Goal: Task Accomplishment & Management: Manage account settings

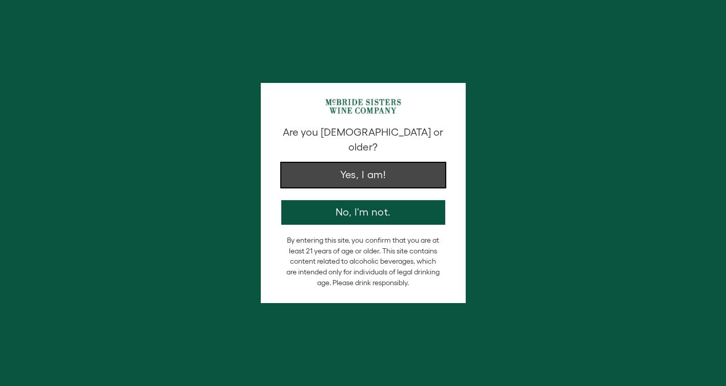
click at [414, 165] on button "Yes, I am!" at bounding box center [363, 175] width 164 height 25
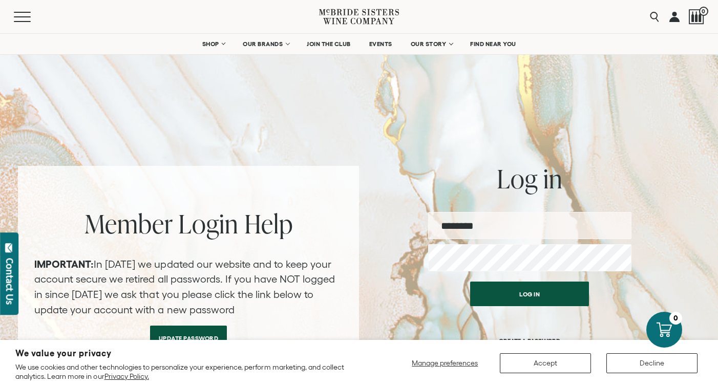
click at [560, 217] on input "email" at bounding box center [529, 225] width 203 height 27
type input "**********"
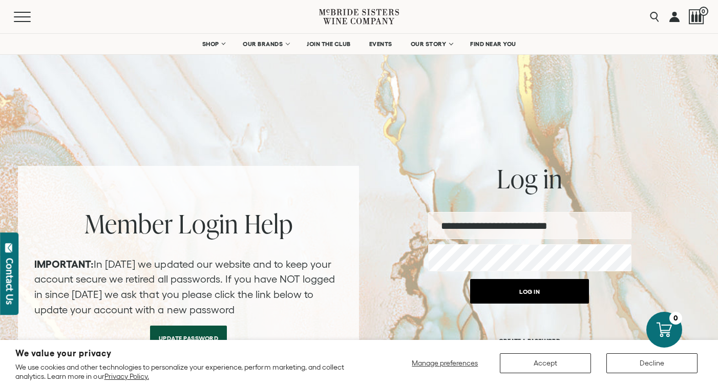
click at [523, 295] on button "Log in" at bounding box center [529, 291] width 119 height 25
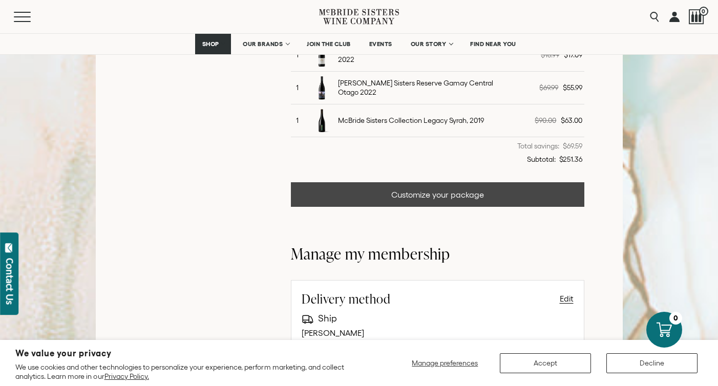
click at [506, 182] on link "Customize your package" at bounding box center [437, 194] width 293 height 25
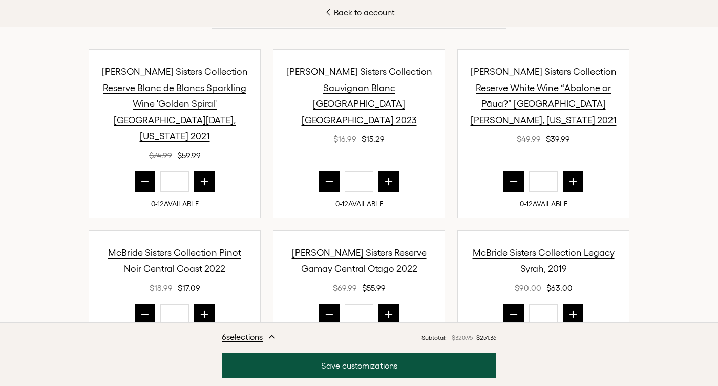
scroll to position [370, 0]
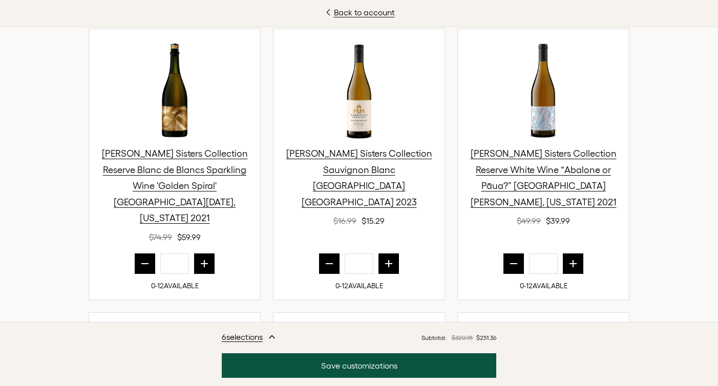
click at [140, 259] on icon "prior quantity" at bounding box center [145, 264] width 10 height 10
type input "*"
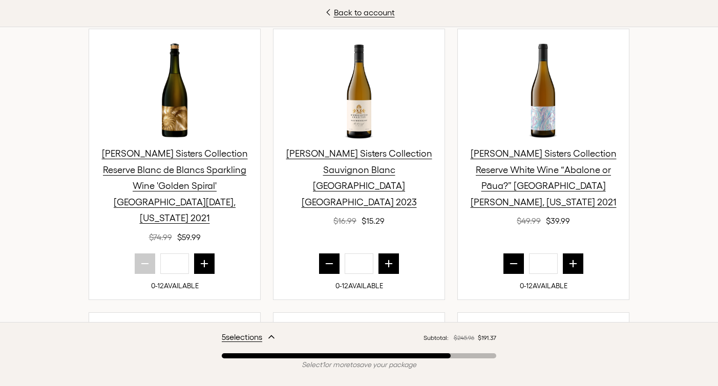
click at [327, 259] on icon "prior quantity" at bounding box center [329, 264] width 10 height 10
type input "*"
click at [509, 253] on button "prior quantity" at bounding box center [513, 263] width 20 height 20
type input "*"
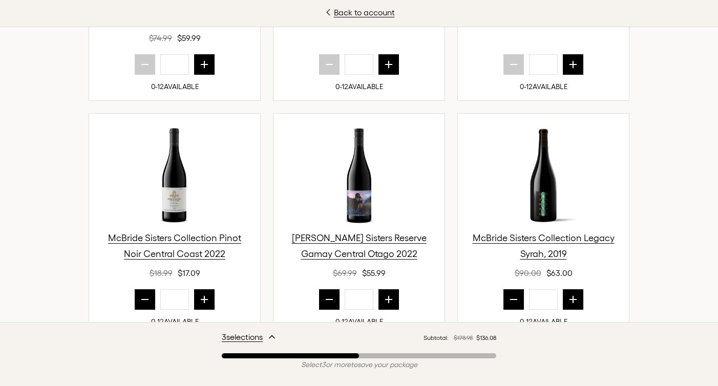
scroll to position [598, 0]
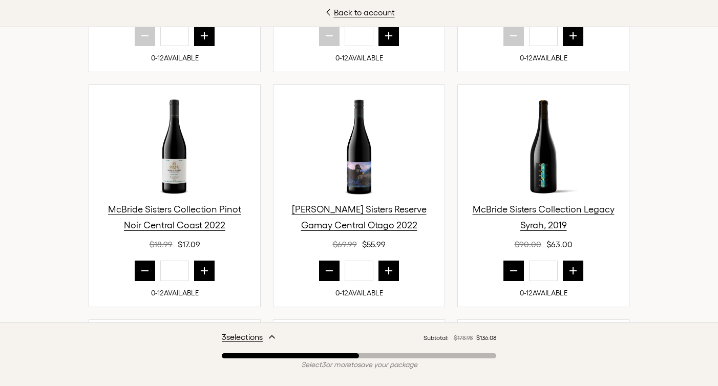
click at [510, 271] on icon "prior quantity" at bounding box center [513, 271] width 7 height 0
type input "*"
click at [326, 266] on icon "prior quantity" at bounding box center [329, 271] width 10 height 10
type input "*"
click at [140, 266] on icon "prior quantity" at bounding box center [145, 271] width 10 height 10
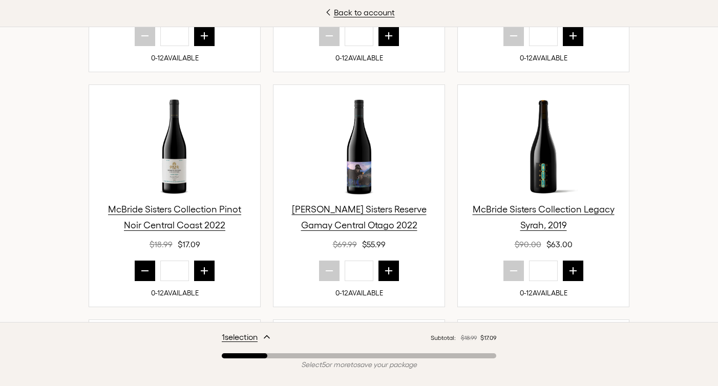
type input "*"
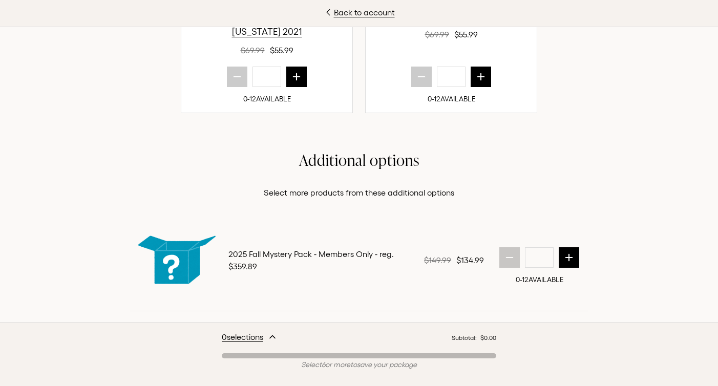
scroll to position [1174, 0]
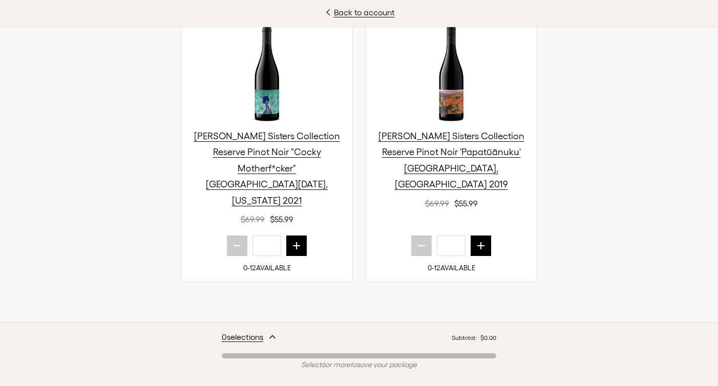
click at [709, 294] on div "Back to account No Tricks. All Treats! For this release, we’ve put together a l…" at bounding box center [359, 193] width 718 height 386
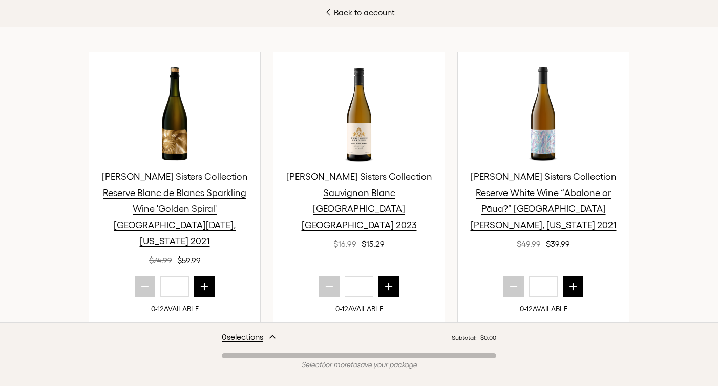
scroll to position [392, 0]
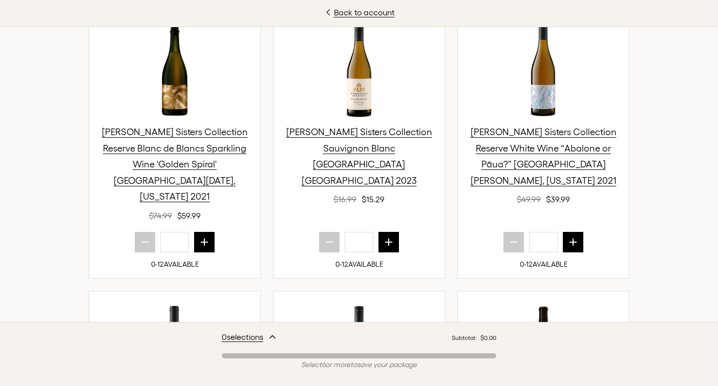
click at [567, 232] on button "next quantity" at bounding box center [573, 242] width 20 height 20
click at [510, 242] on icon "prior quantity" at bounding box center [513, 242] width 7 height 0
type input "*"
click at [387, 237] on icon "next quantity" at bounding box center [389, 242] width 10 height 10
type input "*"
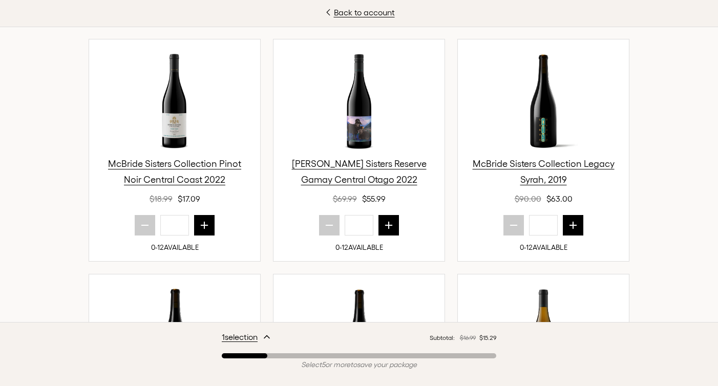
scroll to position [646, 0]
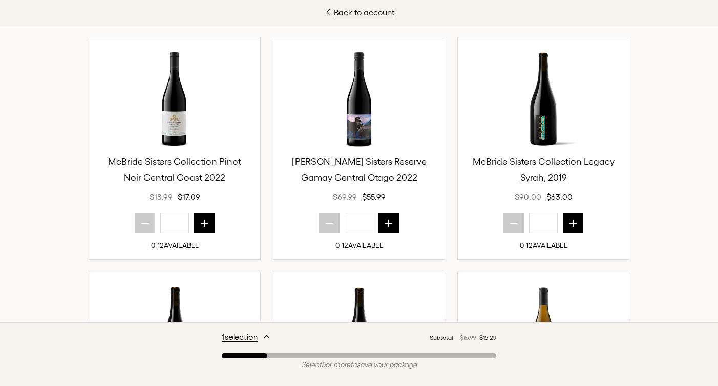
click at [204, 220] on icon "next quantity" at bounding box center [204, 223] width 7 height 7
type input "*"
click at [390, 218] on icon "next quantity" at bounding box center [389, 223] width 10 height 10
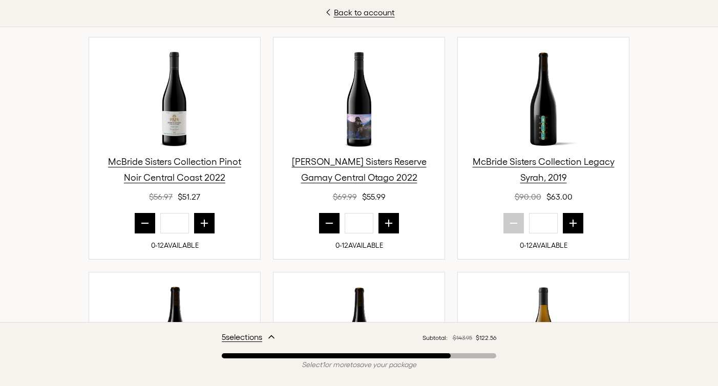
click at [390, 218] on icon "next quantity" at bounding box center [389, 223] width 10 height 10
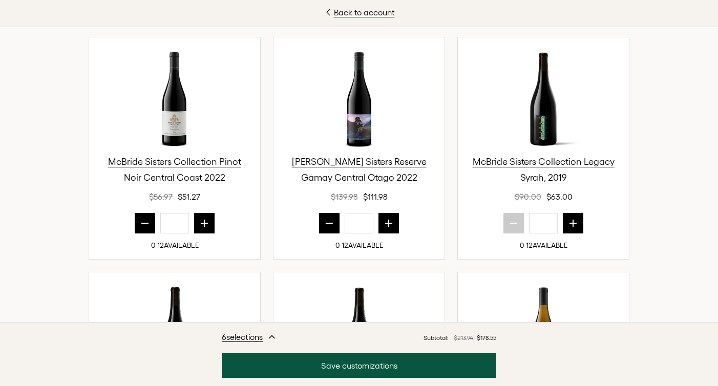
click at [326, 218] on icon "prior quantity" at bounding box center [329, 223] width 10 height 10
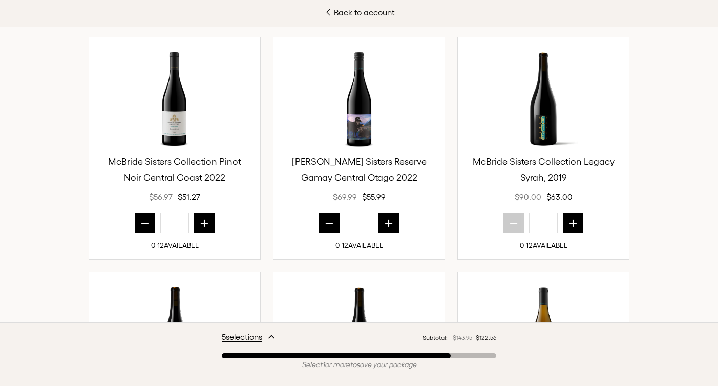
click at [326, 218] on icon "prior quantity" at bounding box center [329, 223] width 10 height 10
type input "*"
click at [142, 223] on icon "prior quantity" at bounding box center [145, 223] width 7 height 0
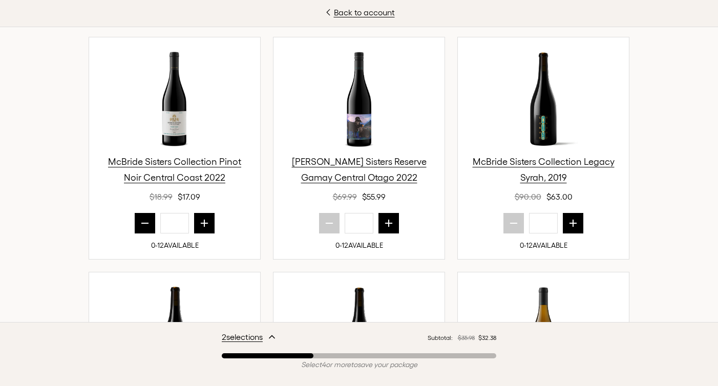
type input "*"
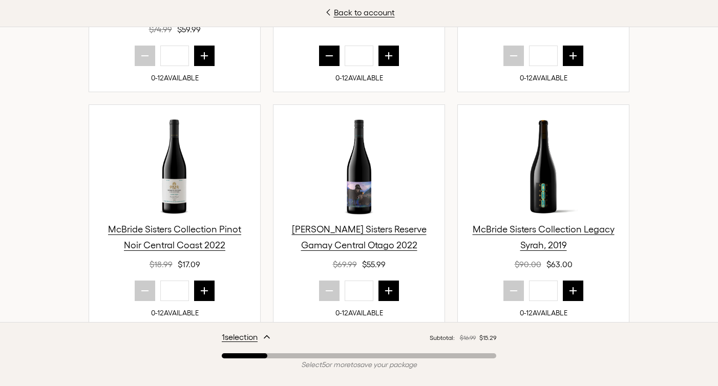
scroll to position [476, 0]
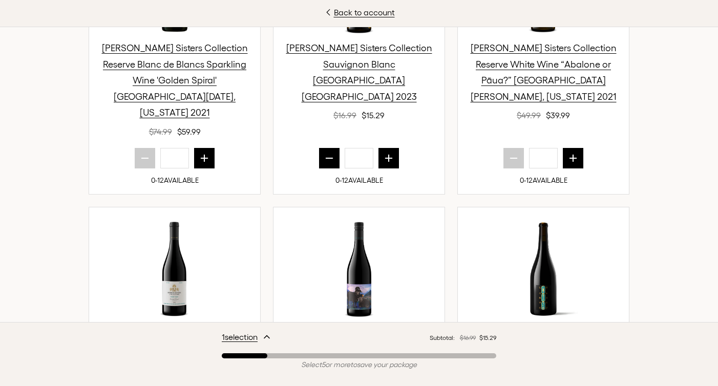
click at [326, 153] on icon "prior quantity" at bounding box center [329, 158] width 10 height 10
type input "*"
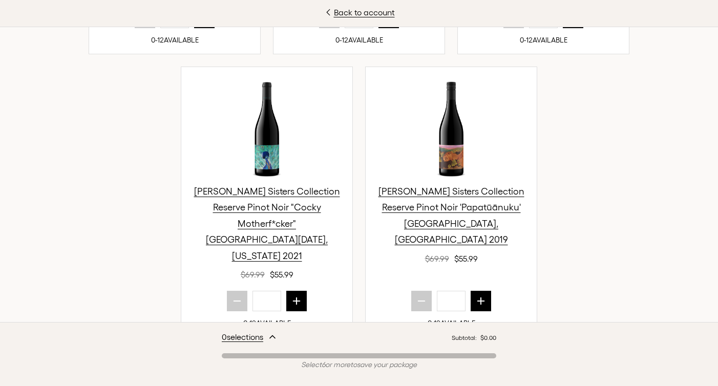
scroll to position [1286, 0]
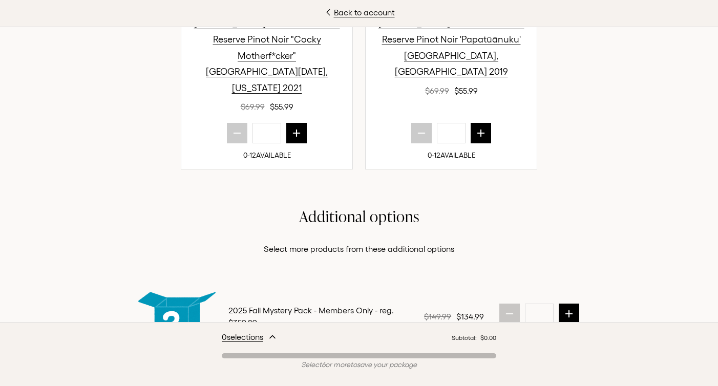
click at [567, 310] on icon "next quantity" at bounding box center [569, 313] width 7 height 7
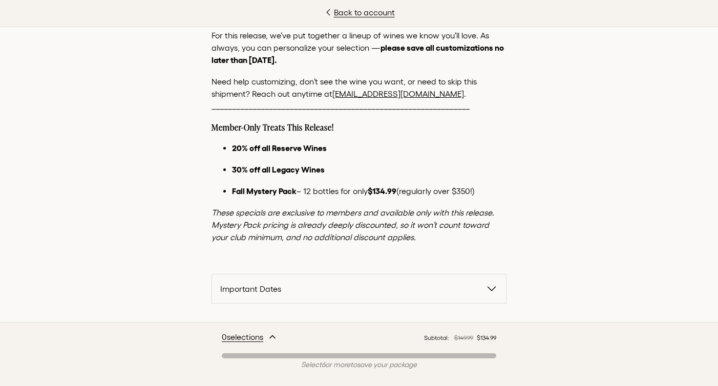
scroll to position [79, 0]
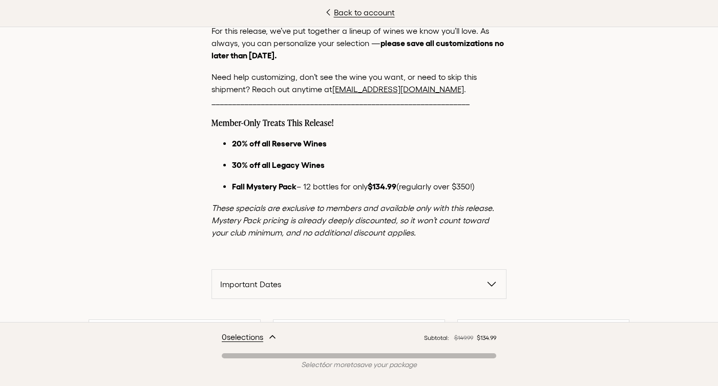
drag, startPoint x: 399, startPoint y: 209, endPoint x: 398, endPoint y: 230, distance: 21.0
click at [398, 230] on p "These specials are exclusive to members and available only with this release. M…" at bounding box center [358, 220] width 295 height 37
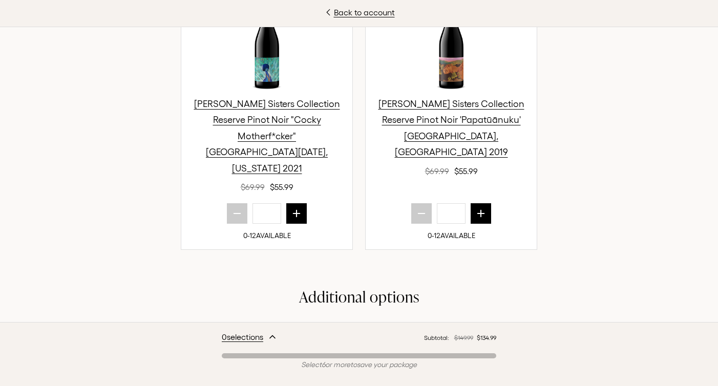
scroll to position [1346, 0]
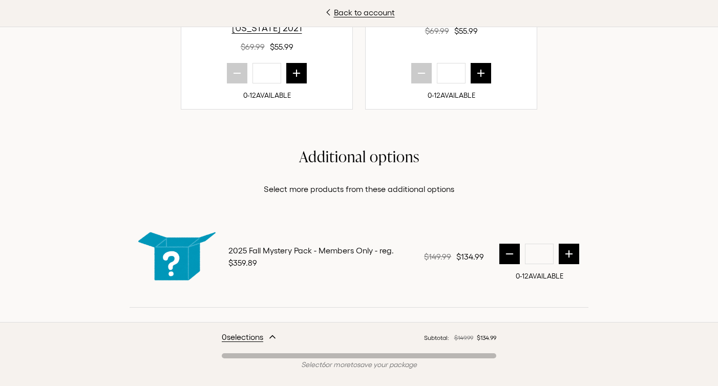
click at [573, 244] on button "next quantity" at bounding box center [569, 254] width 20 height 20
click at [519, 244] on div "*" at bounding box center [540, 254] width 90 height 20
click at [512, 244] on button "prior quantity" at bounding box center [510, 254] width 20 height 20
type input "*"
click at [479, 68] on icon "next quantity" at bounding box center [481, 73] width 10 height 10
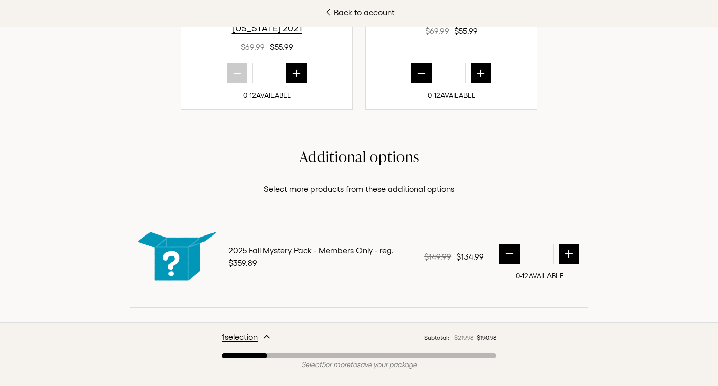
click at [416, 68] on icon "prior quantity" at bounding box center [421, 73] width 10 height 10
type input "*"
click at [508, 254] on icon "prior quantity" at bounding box center [509, 254] width 7 height 0
type input "*"
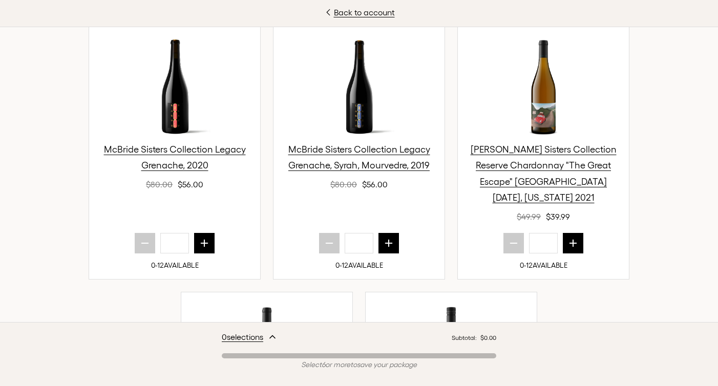
scroll to position [782, 0]
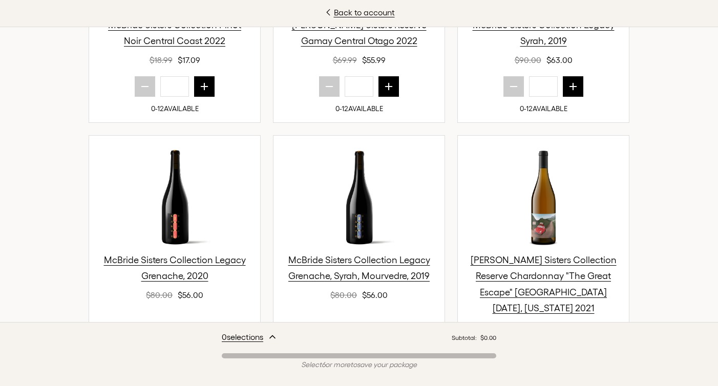
click at [693, 149] on div "Back to account No Tricks. All Treats! For this release, we’ve put together a l…" at bounding box center [359, 193] width 718 height 386
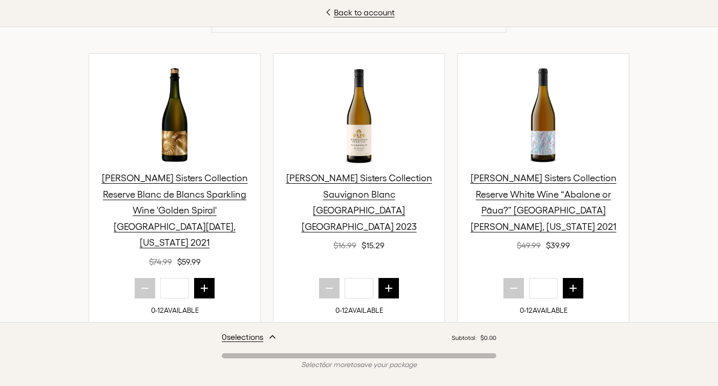
scroll to position [451, 0]
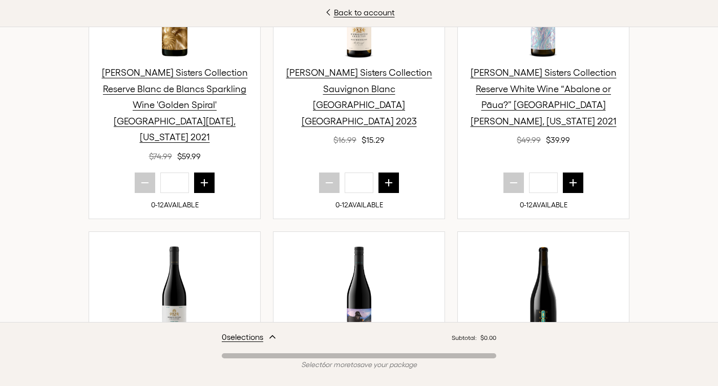
click at [379, 173] on button "next quantity" at bounding box center [388, 183] width 20 height 20
type input "*"
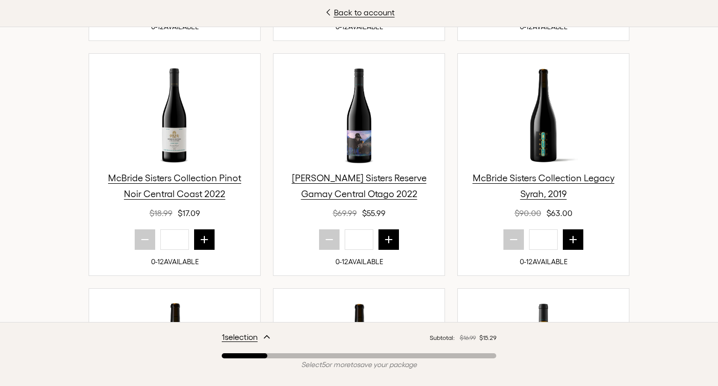
scroll to position [627, 0]
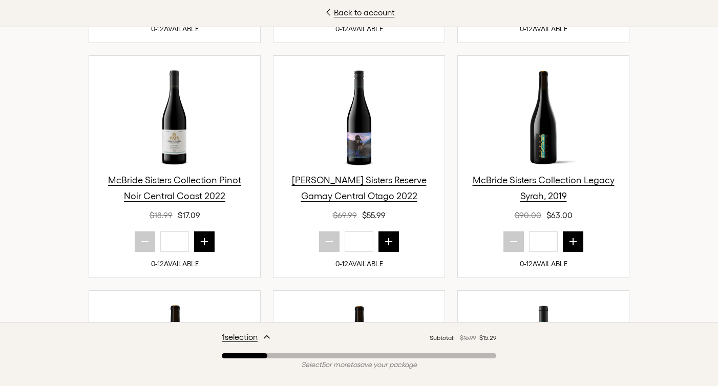
click at [205, 231] on button "next quantity" at bounding box center [204, 241] width 20 height 20
type input "*"
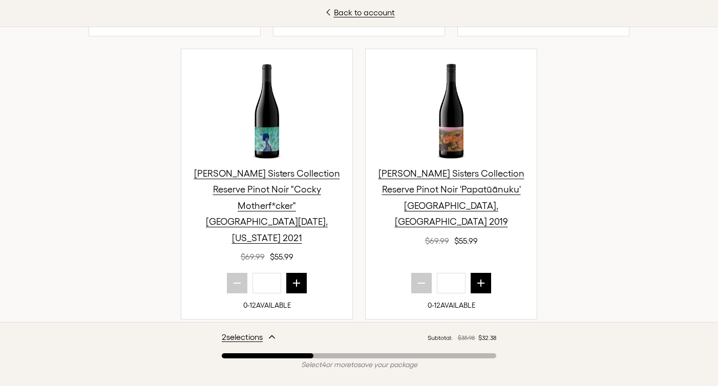
scroll to position [1262, 0]
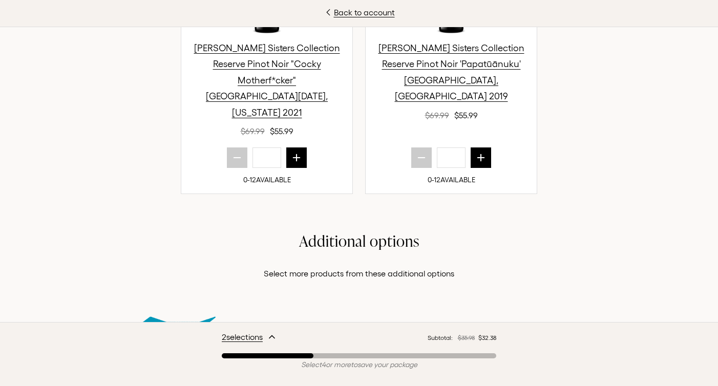
click at [559, 328] on button "next quantity" at bounding box center [569, 338] width 20 height 20
click at [497, 290] on div "2025 Fall Mystery Pack - Members Only - reg. $359.89 $149.99 $134.99 spacer don…" at bounding box center [359, 341] width 459 height 102
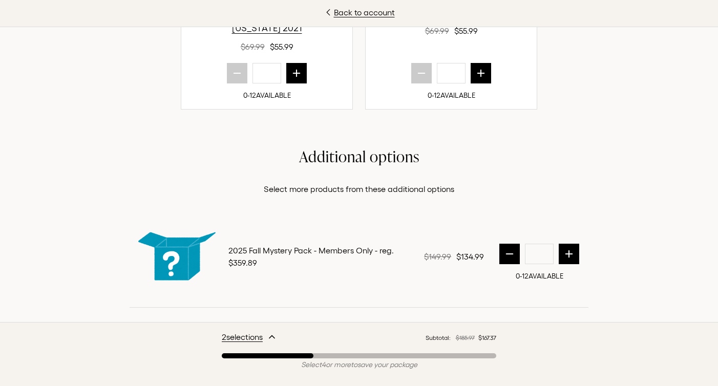
click at [507, 249] on icon "prior quantity" at bounding box center [509, 254] width 10 height 10
type input "*"
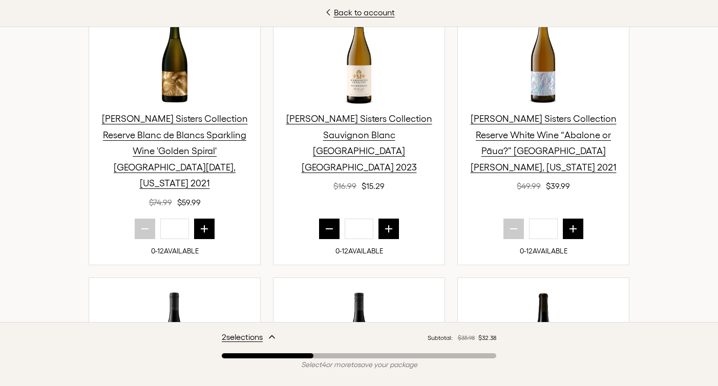
scroll to position [411, 0]
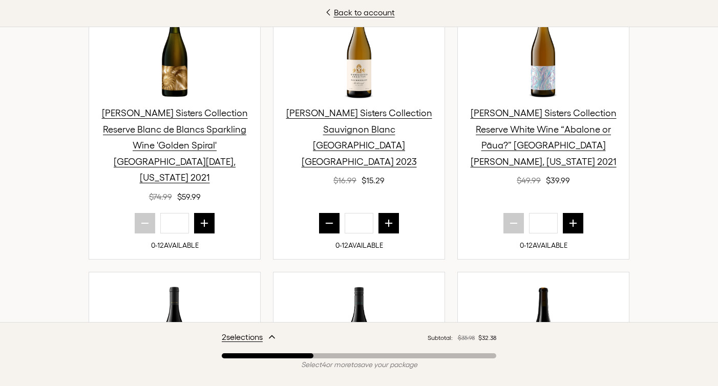
click at [566, 213] on div "*" at bounding box center [543, 223] width 171 height 20
click at [570, 220] on icon "next quantity" at bounding box center [573, 223] width 7 height 7
type input "*"
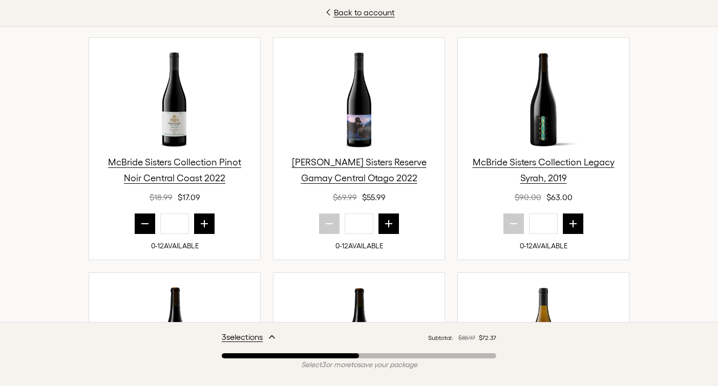
scroll to position [658, 0]
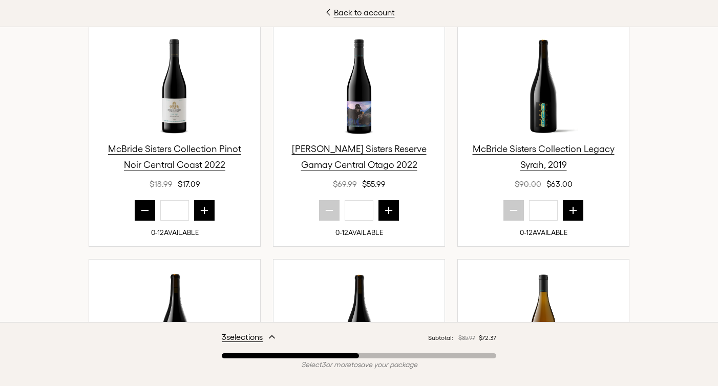
click at [386, 205] on icon "next quantity" at bounding box center [389, 210] width 10 height 10
type input "*"
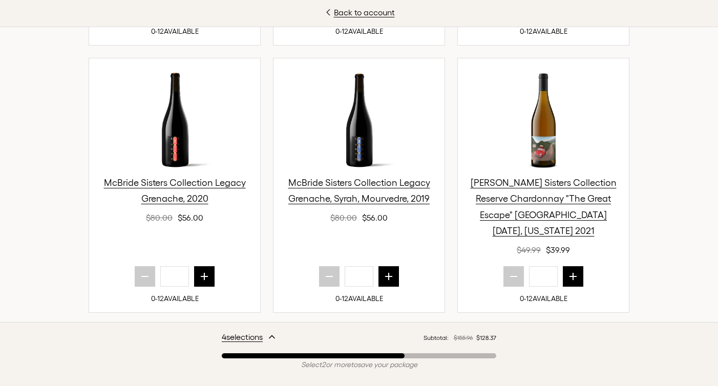
scroll to position [869, 0]
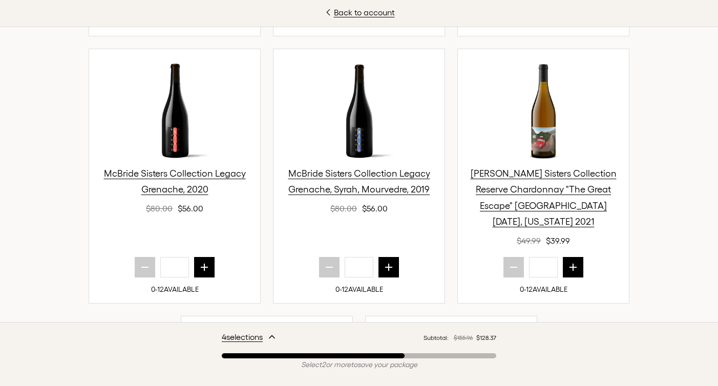
click at [572, 262] on icon "next quantity" at bounding box center [573, 267] width 10 height 10
type input "*"
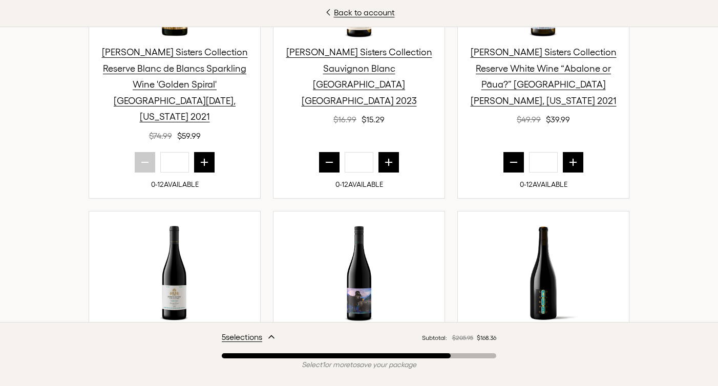
scroll to position [474, 0]
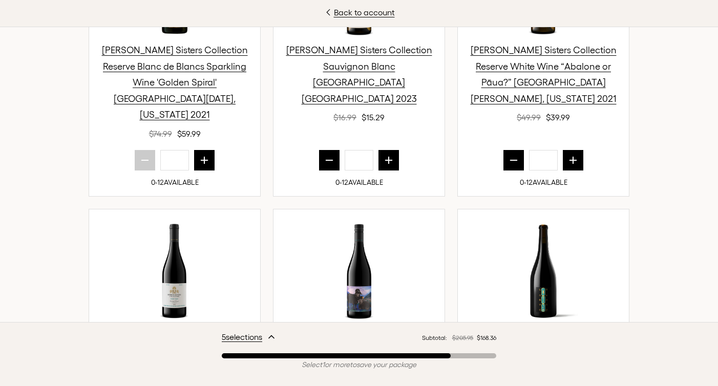
click at [388, 155] on icon "next quantity" at bounding box center [389, 160] width 10 height 10
type input "*"
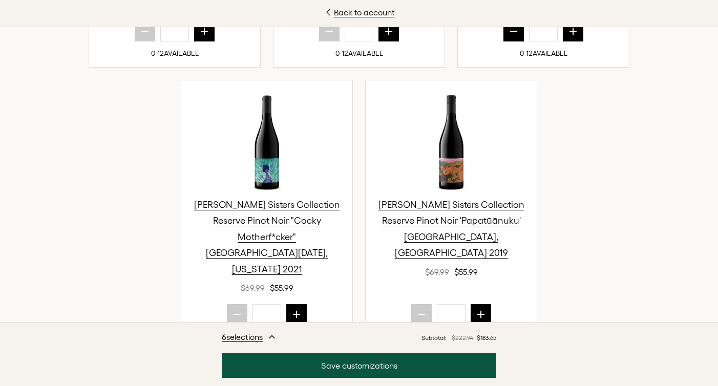
scroll to position [1346, 0]
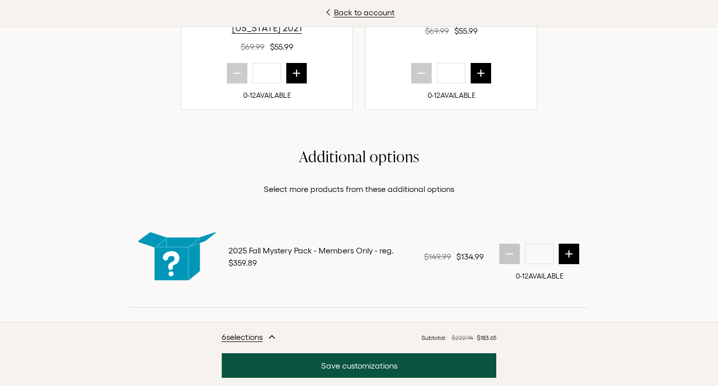
click at [559, 244] on button "next quantity" at bounding box center [569, 254] width 20 height 20
click at [508, 254] on icon "prior quantity" at bounding box center [509, 254] width 7 height 0
type input "*"
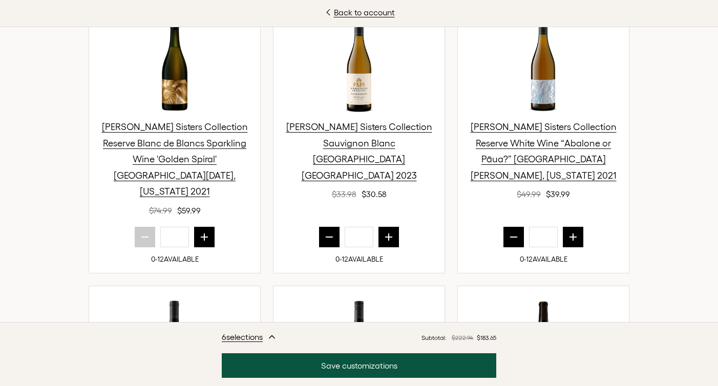
scroll to position [419, 0]
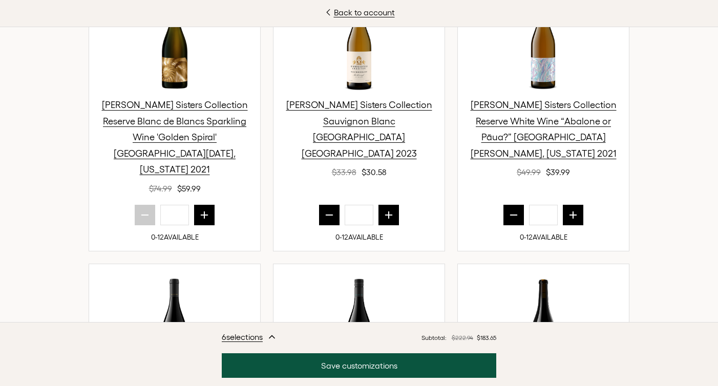
click at [335, 205] on button "prior quantity" at bounding box center [329, 215] width 20 height 20
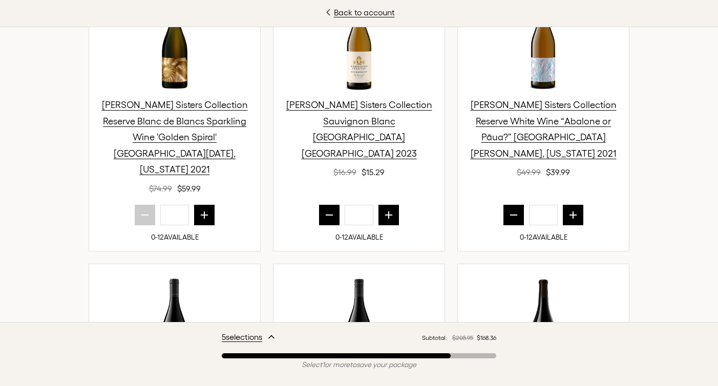
click at [332, 205] on button "prior quantity" at bounding box center [329, 215] width 20 height 20
type input "*"
click at [517, 205] on button "prior quantity" at bounding box center [513, 215] width 20 height 20
type input "*"
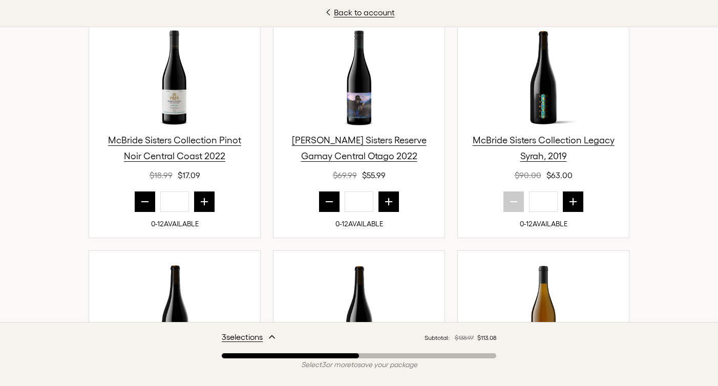
scroll to position [715, 0]
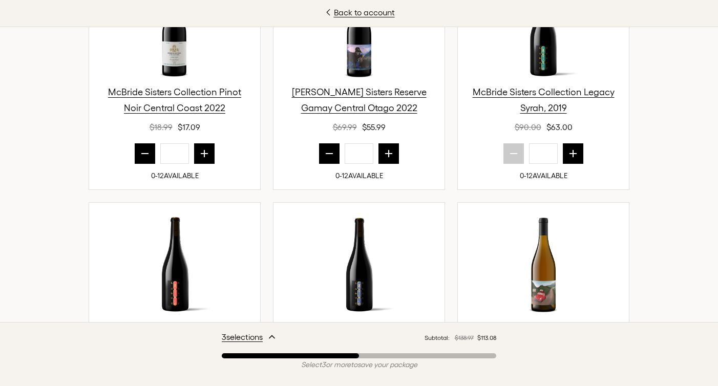
click at [323, 146] on button "prior quantity" at bounding box center [329, 153] width 20 height 20
type input "*"
click at [145, 144] on button "prior quantity" at bounding box center [145, 153] width 20 height 20
type input "*"
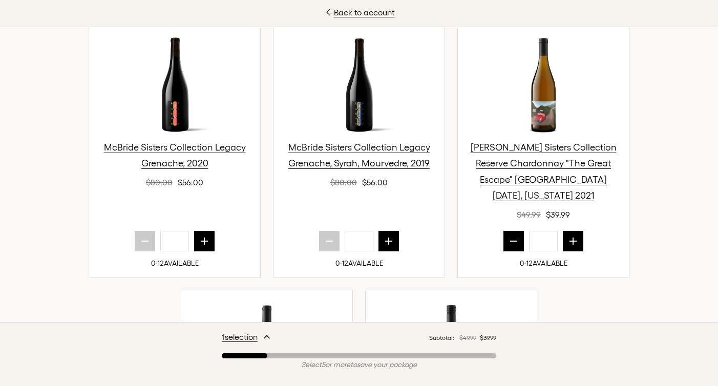
scroll to position [935, 0]
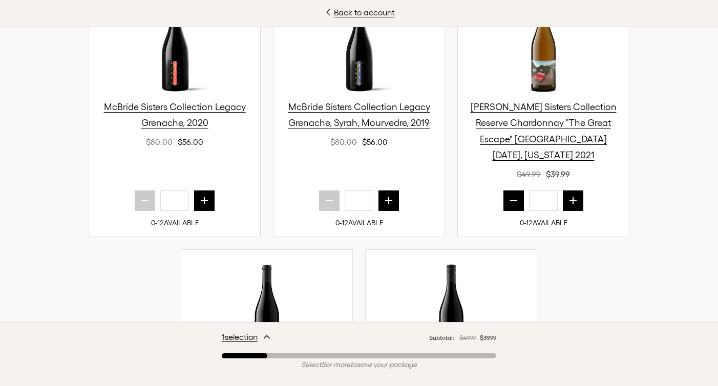
click at [504, 190] on button "prior quantity" at bounding box center [513, 200] width 20 height 20
type input "*"
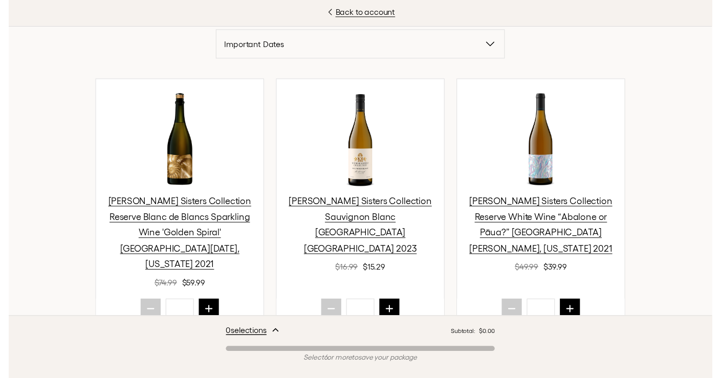
scroll to position [361, 0]
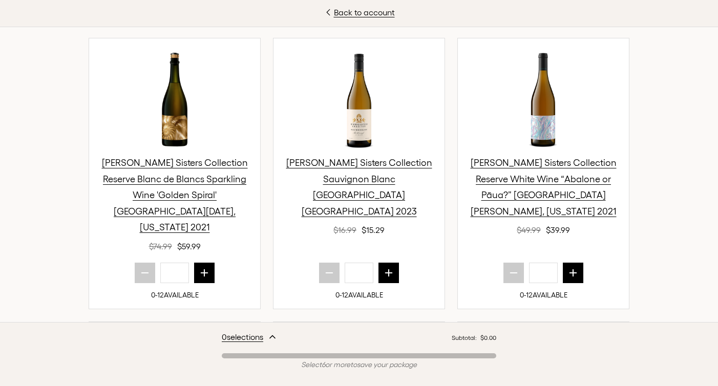
click at [386, 269] on icon "next quantity" at bounding box center [389, 272] width 7 height 7
type input "*"
click at [570, 269] on icon "next quantity" at bounding box center [573, 272] width 7 height 7
type input "*"
